Goal: Task Accomplishment & Management: Use online tool/utility

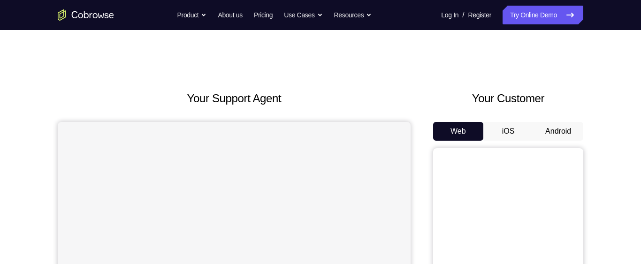
click at [576, 136] on button "Android" at bounding box center [558, 131] width 50 height 19
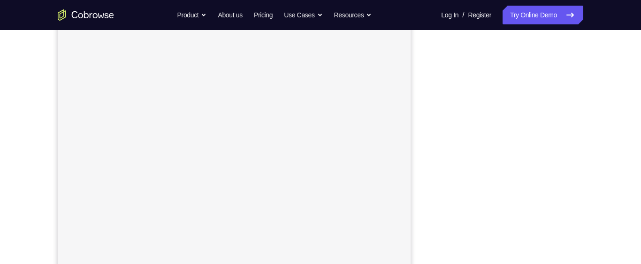
scroll to position [142, 0]
